Goal: Task Accomplishment & Management: Manage account settings

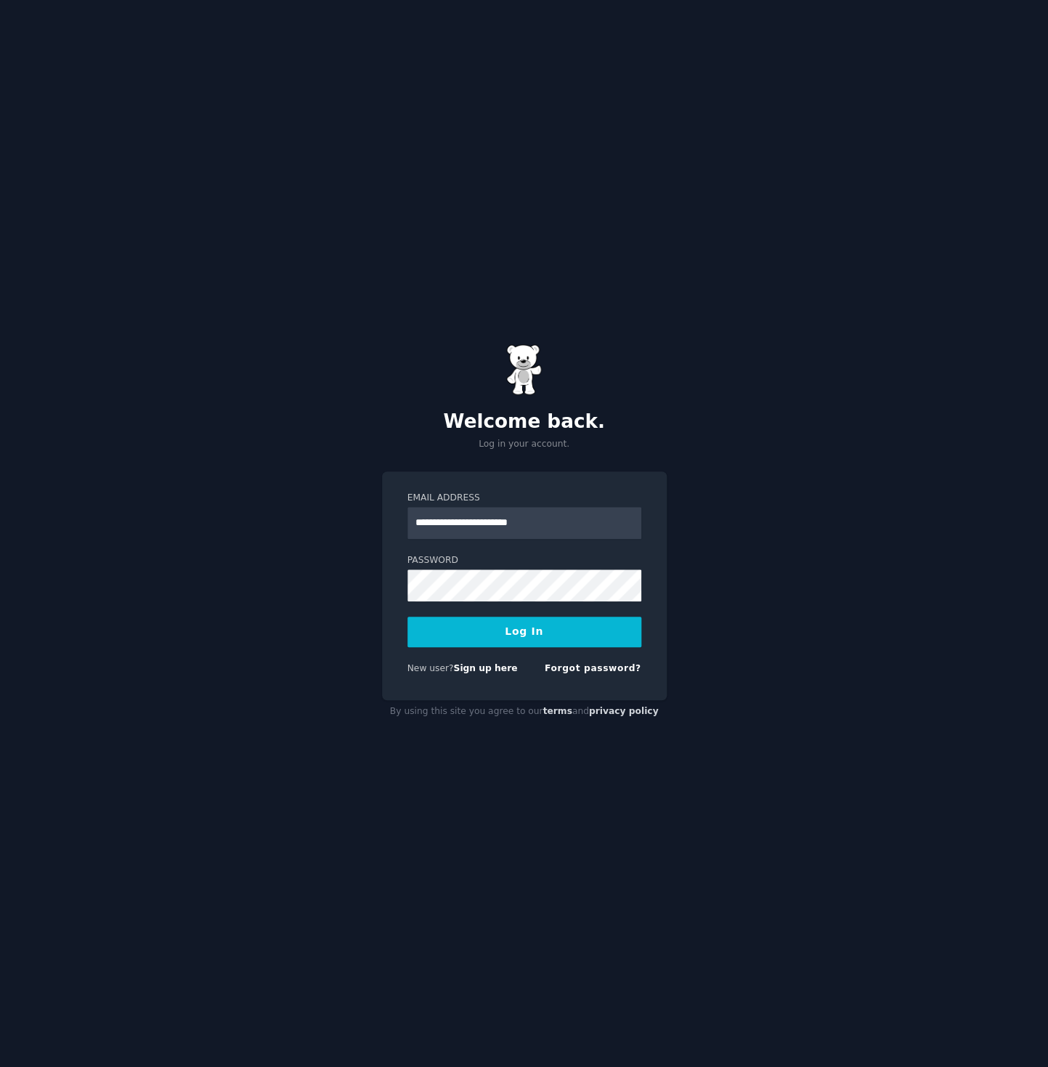
type input "**********"
click at [585, 670] on link "Forgot password?" at bounding box center [593, 668] width 97 height 10
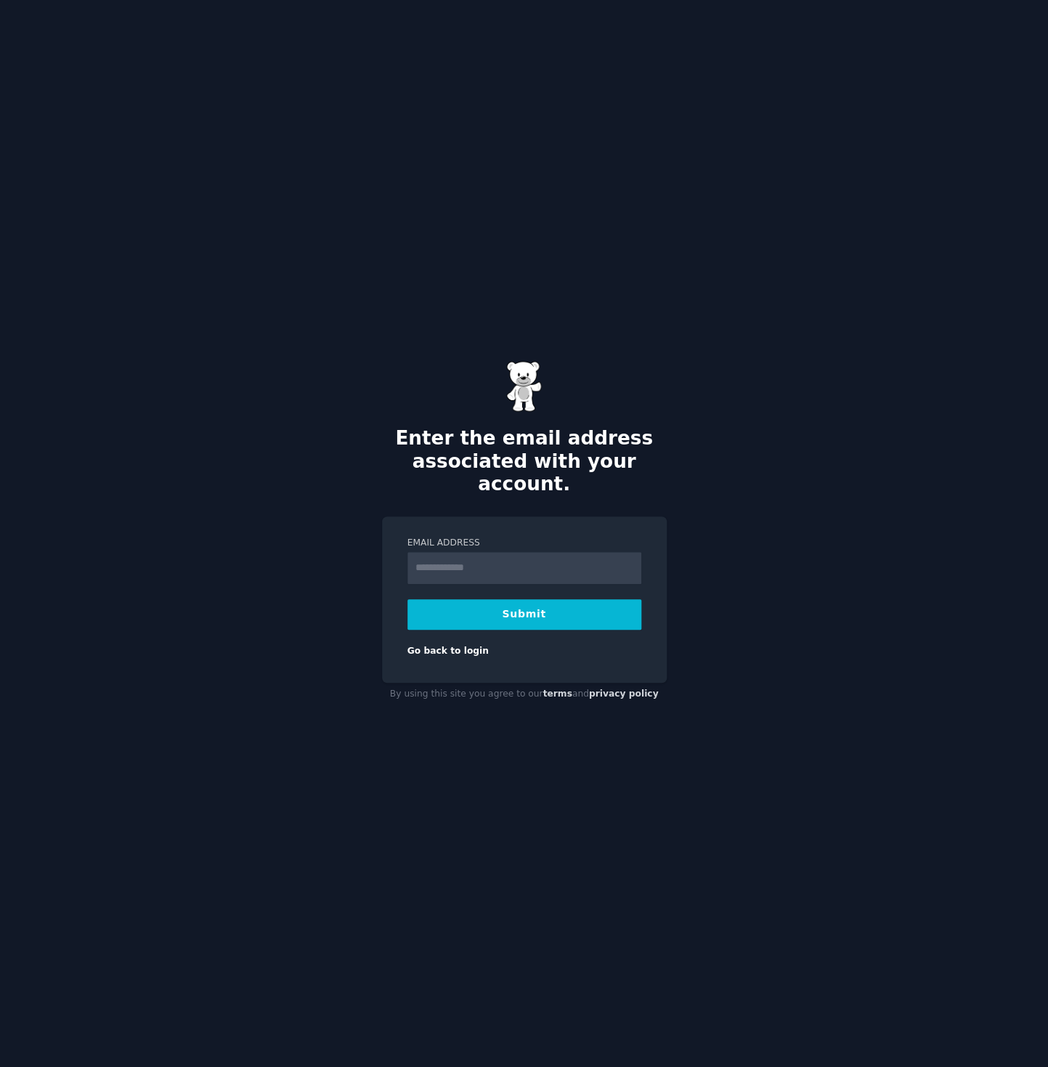
click at [481, 552] on input "Email Address" at bounding box center [524, 568] width 234 height 32
type input "**********"
click at [513, 599] on button "Submit" at bounding box center [524, 614] width 234 height 31
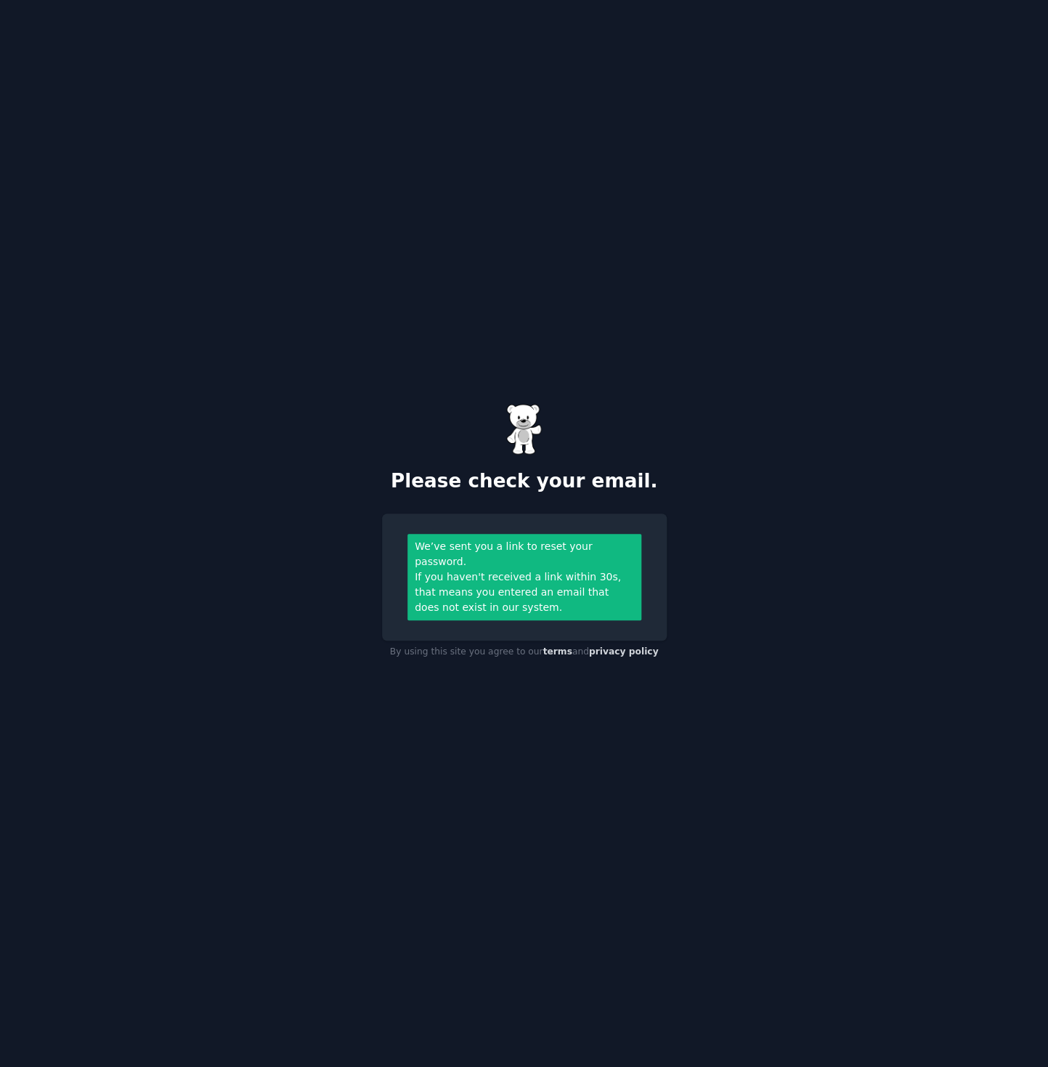
click at [261, 253] on div "Please check your email. We’ve sent you a link to reset your password. If you h…" at bounding box center [524, 533] width 1048 height 1067
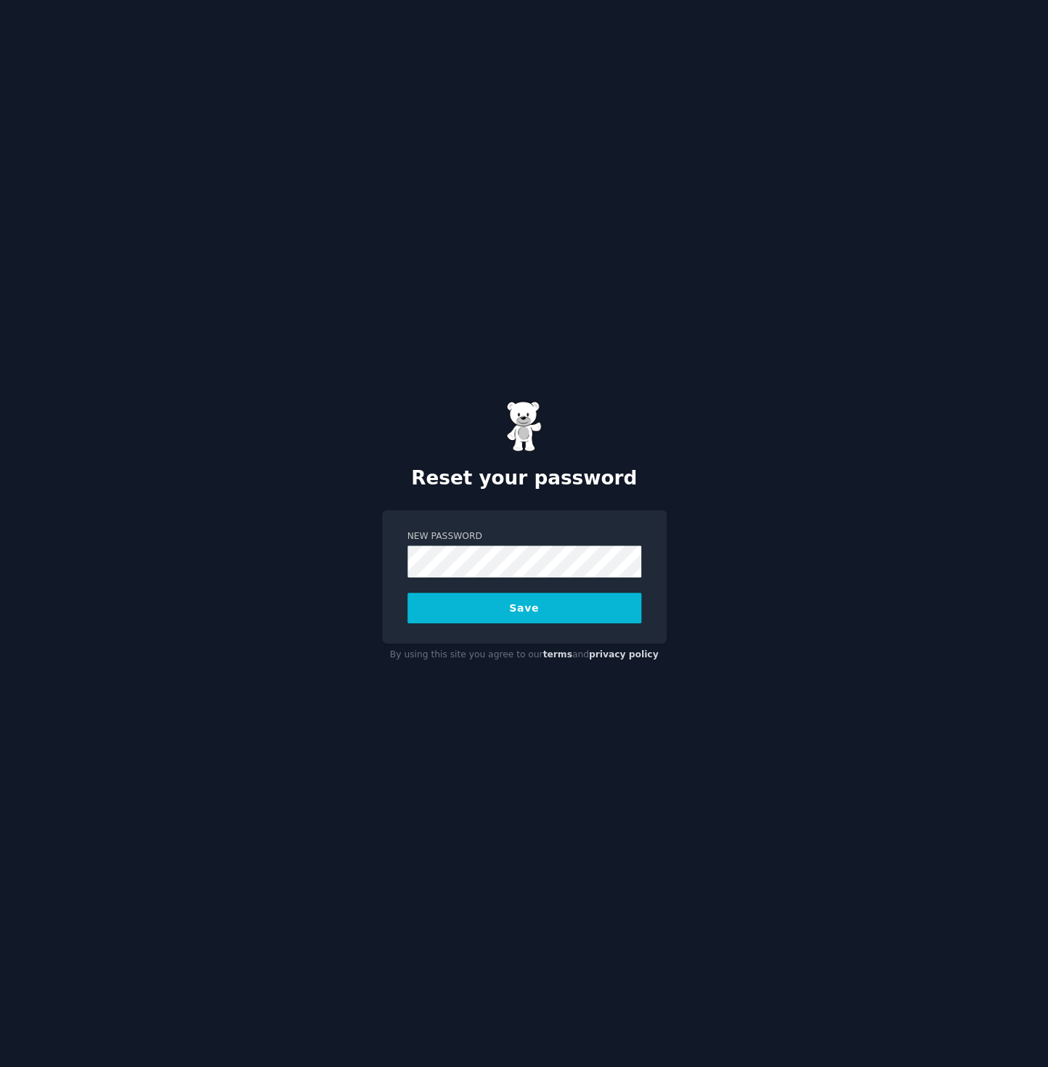
drag, startPoint x: 394, startPoint y: 548, endPoint x: 407, endPoint y: 558, distance: 17.0
click at [396, 550] on div "New Password Save" at bounding box center [524, 577] width 285 height 134
click at [519, 611] on button "Save" at bounding box center [524, 608] width 234 height 31
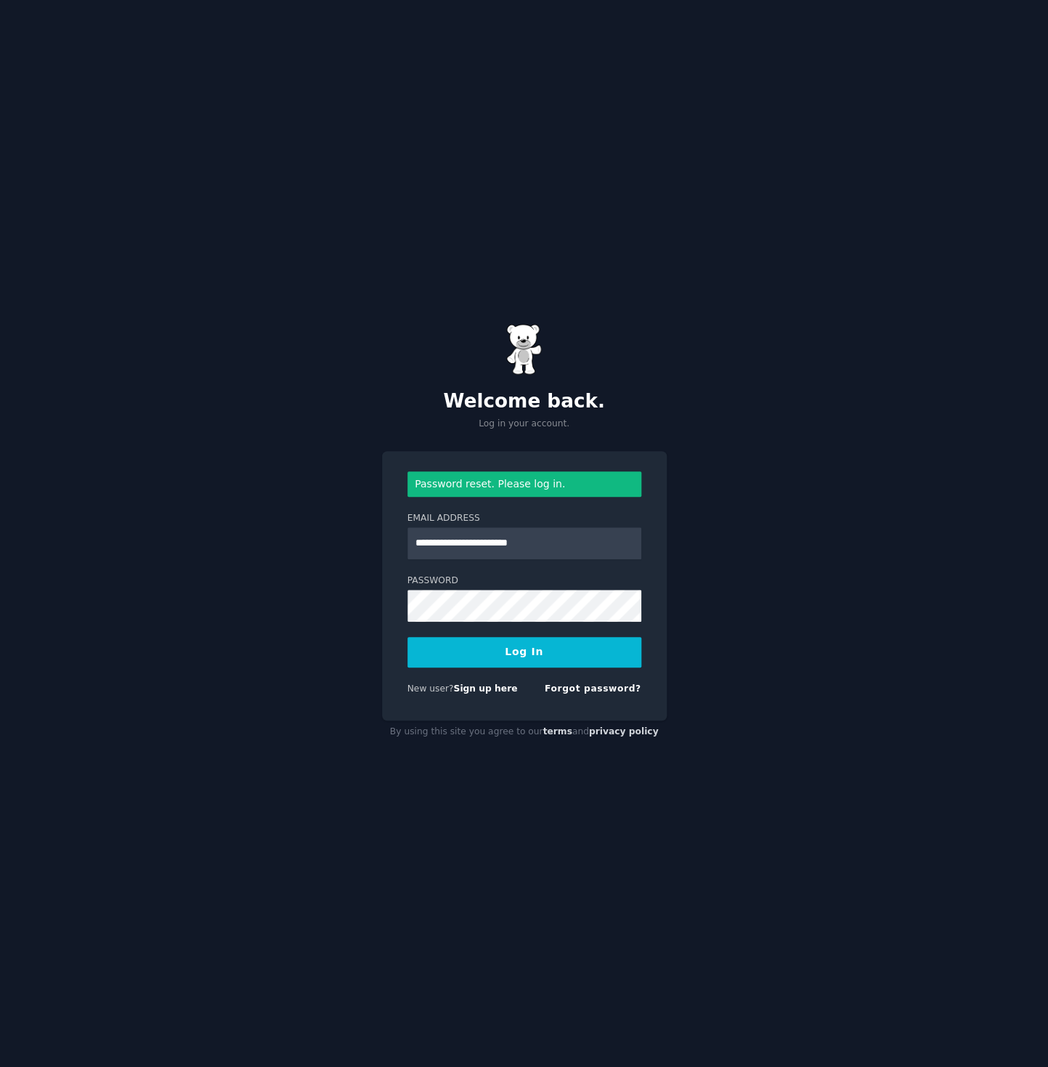
type input "**********"
click at [530, 667] on form "**********" at bounding box center [524, 585] width 234 height 229
click at [514, 657] on button "Log In" at bounding box center [524, 652] width 234 height 31
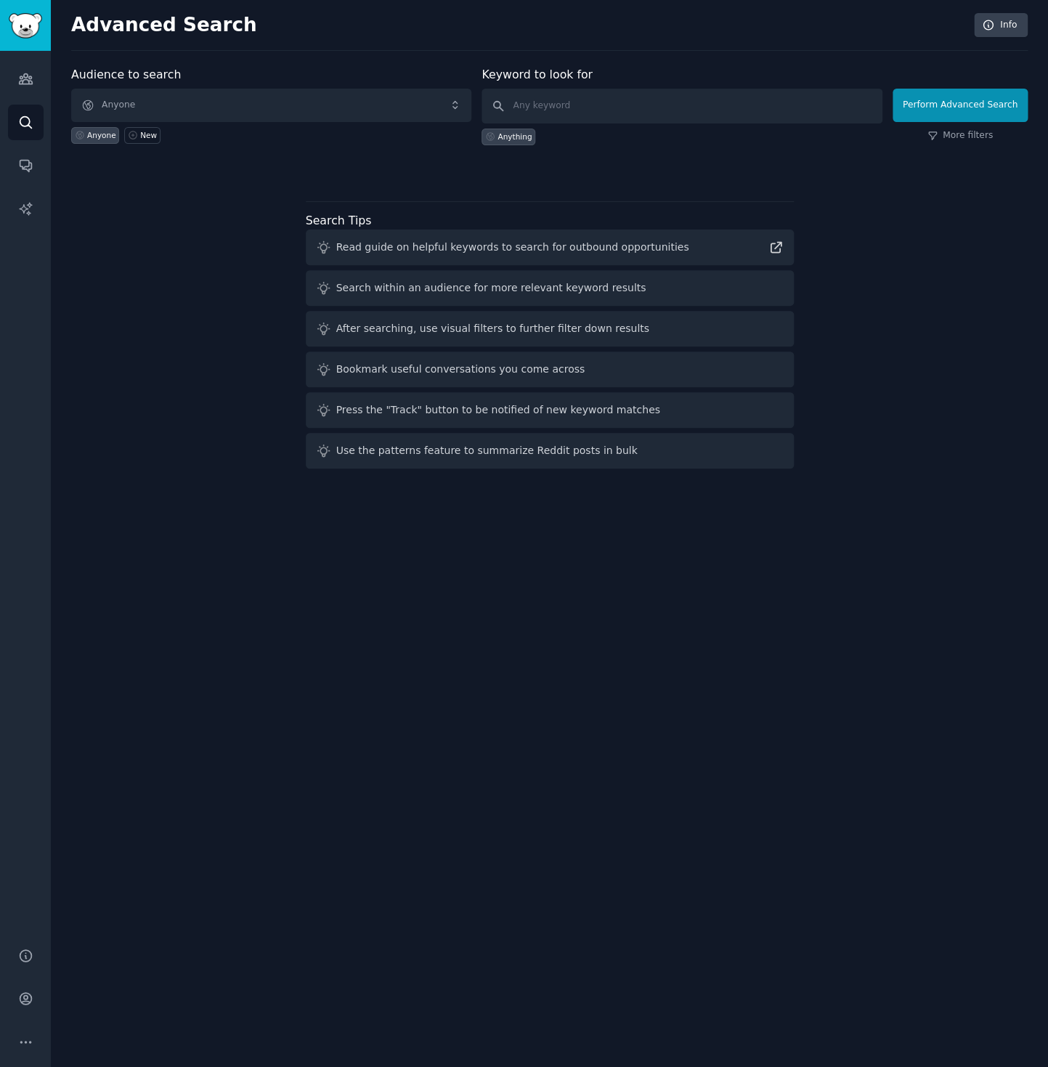
click at [259, 185] on div "Audience to search Anyone Anyone New Keyword to look for Anything Perform Advan…" at bounding box center [549, 270] width 956 height 408
click at [204, 269] on div "Audience to search Anyone Anyone New Keyword to look for Anything Perform Advan…" at bounding box center [549, 270] width 956 height 408
click at [28, 81] on icon "Sidebar" at bounding box center [25, 79] width 13 height 10
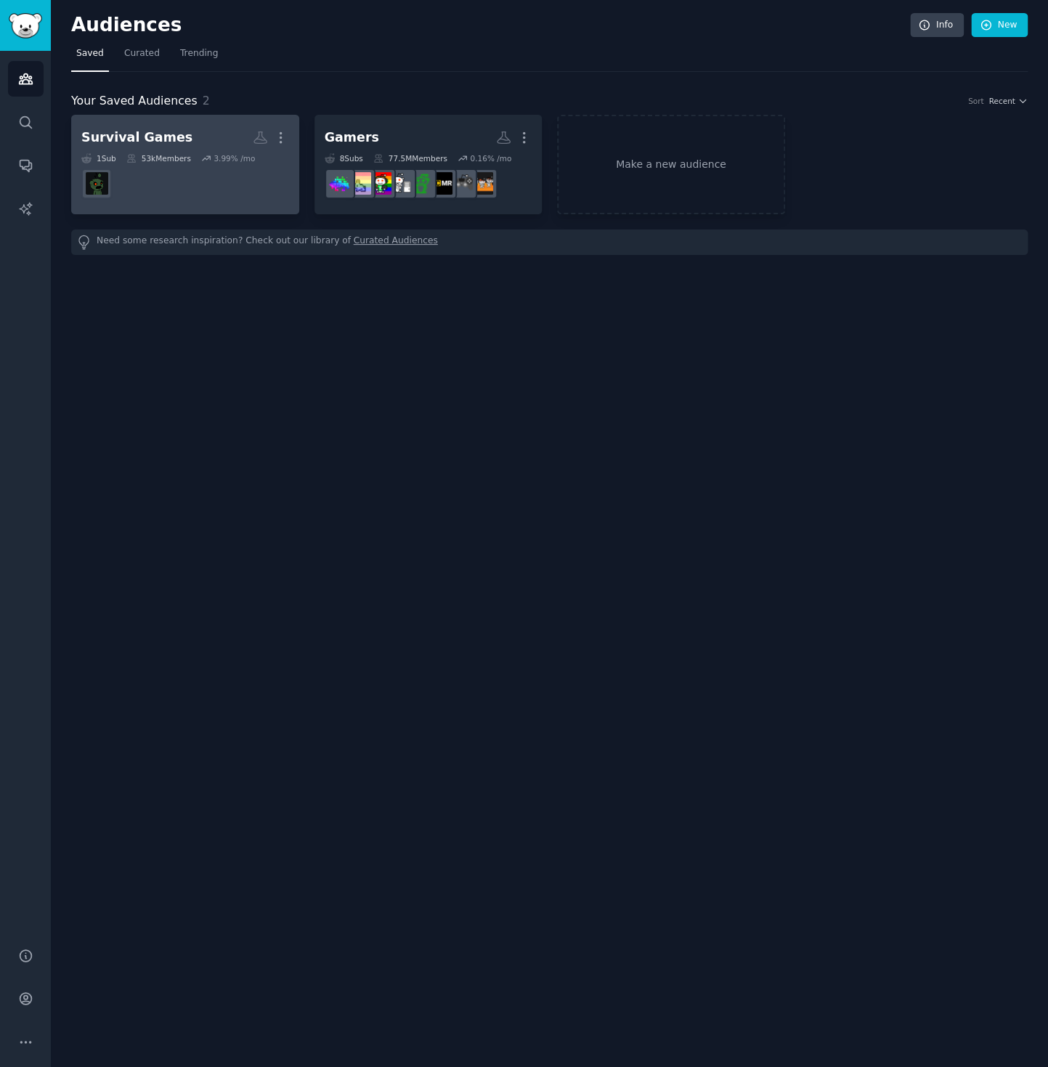
click at [289, 139] on link "Survival Games More 1 Sub 53k Members 3.99 % /mo" at bounding box center [185, 164] width 228 height 99
click at [284, 137] on icon "button" at bounding box center [280, 137] width 15 height 15
click at [239, 172] on p "Delete" at bounding box center [240, 167] width 33 height 15
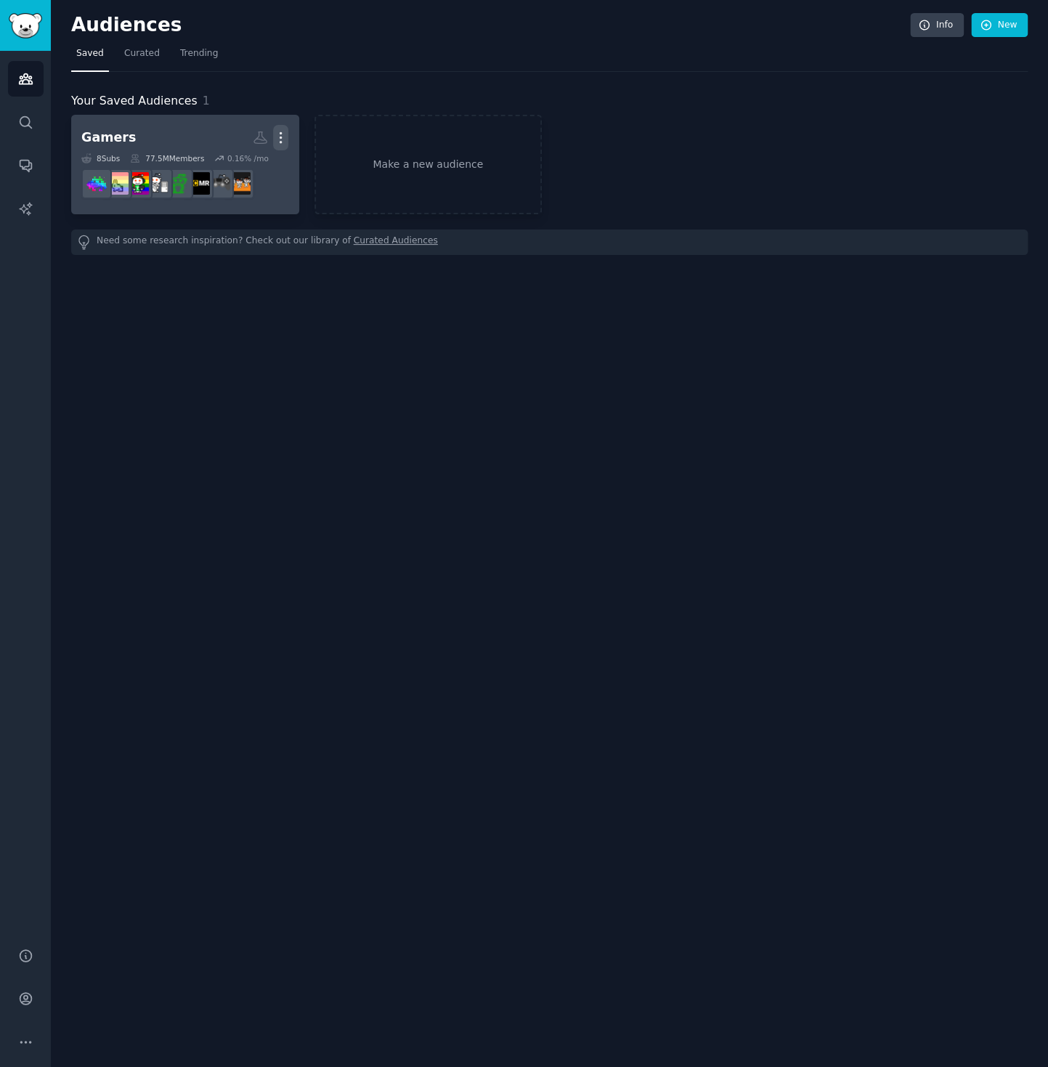
click at [282, 135] on icon "button" at bounding box center [280, 137] width 15 height 15
click at [219, 166] on icon at bounding box center [211, 167] width 15 height 15
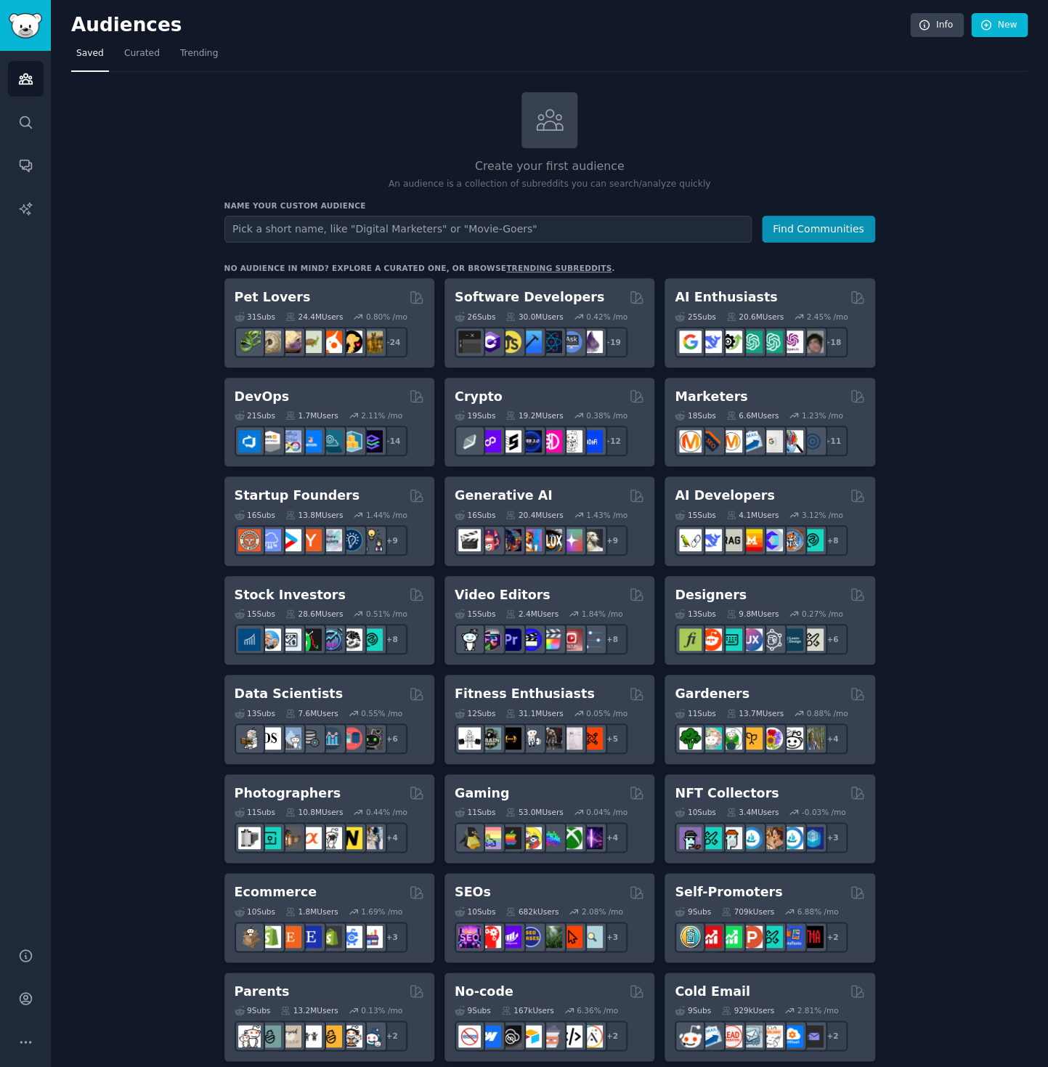
click at [115, 386] on div "Create your first audience An audience is a collection of subreddits you can se…" at bounding box center [549, 883] width 956 height 1582
